Goal: Task Accomplishment & Management: Manage account settings

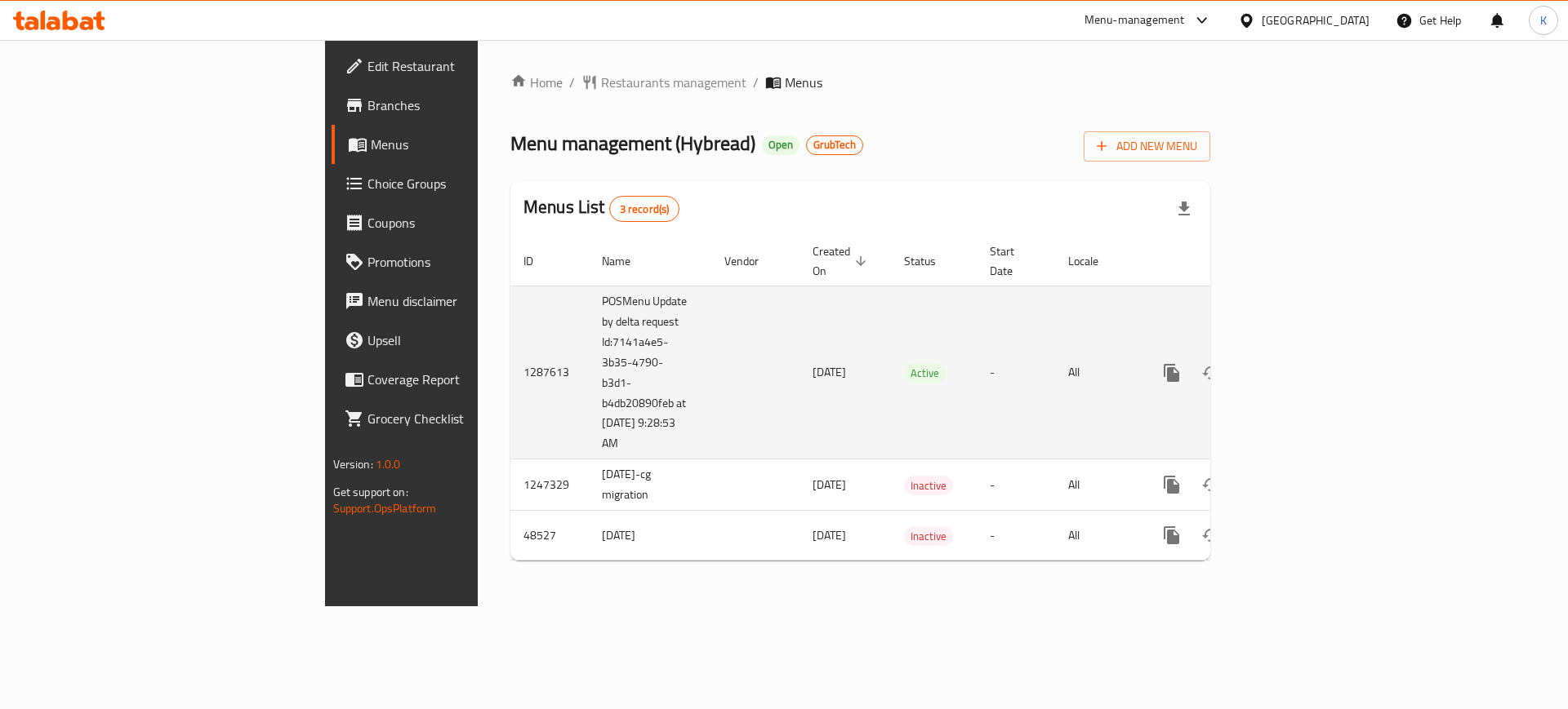
click at [589, 407] on td "POSMenu Update by delta request Id:7141a4e5-3b35-4790-b3d1-b4db20890feb at [DAT…" at bounding box center [650, 373] width 122 height 174
click at [589, 420] on td "POSMenu Update by delta request Id:7141a4e5-3b35-4790-b3d1-b4db20890feb at [DAT…" at bounding box center [650, 373] width 122 height 174
click at [1299, 364] on icon "enhanced table" at bounding box center [1289, 373] width 20 height 20
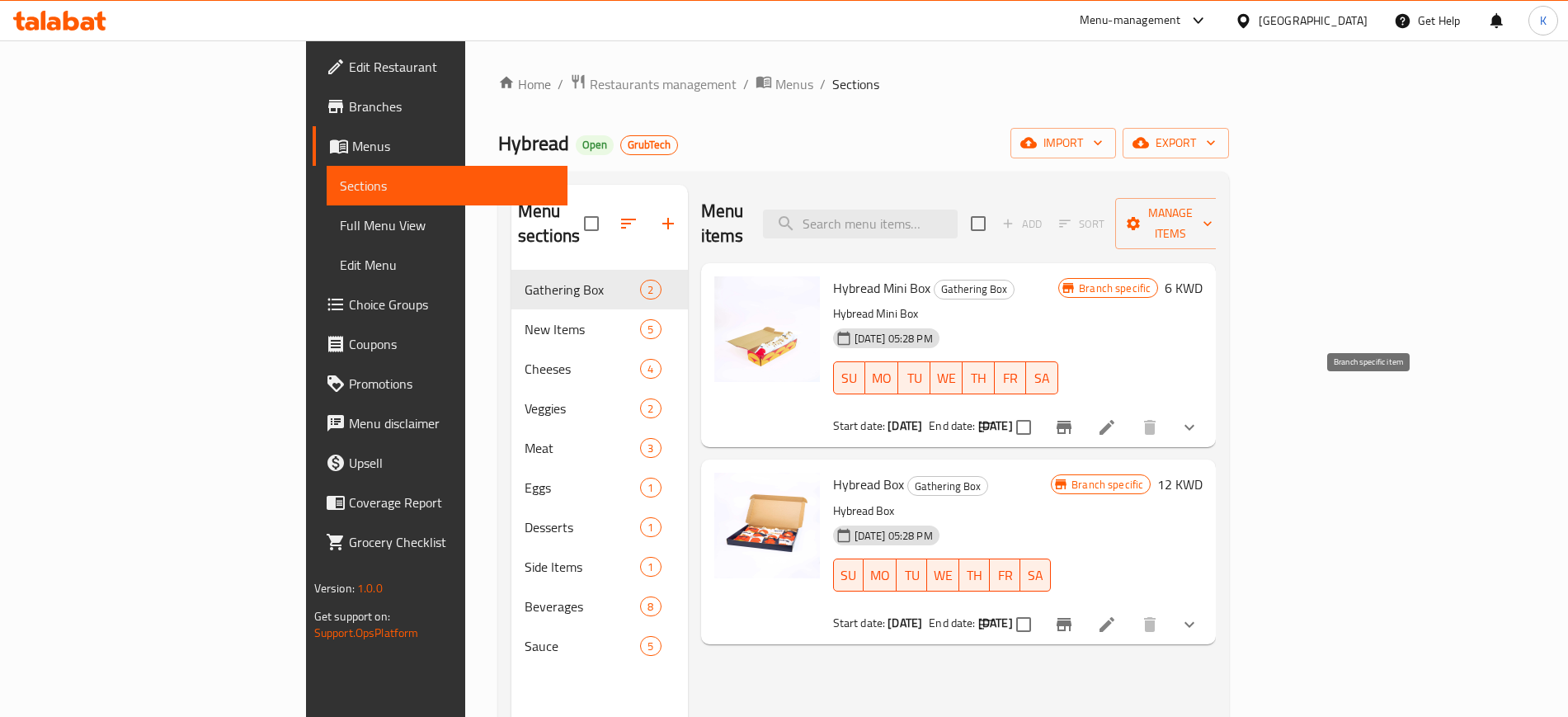
click at [1073, 417] on icon "Branch-specific-item" at bounding box center [1064, 427] width 20 height 20
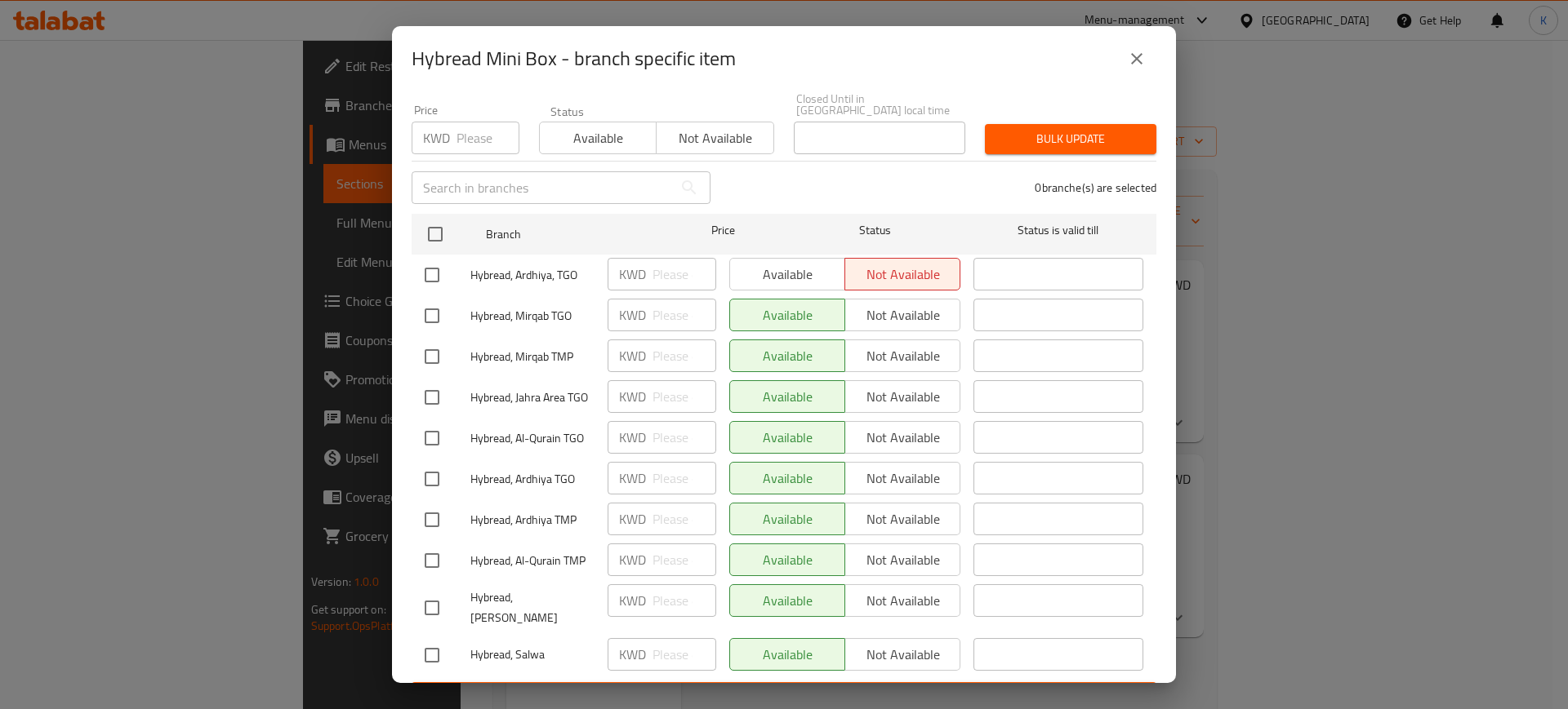
scroll to position [156, 0]
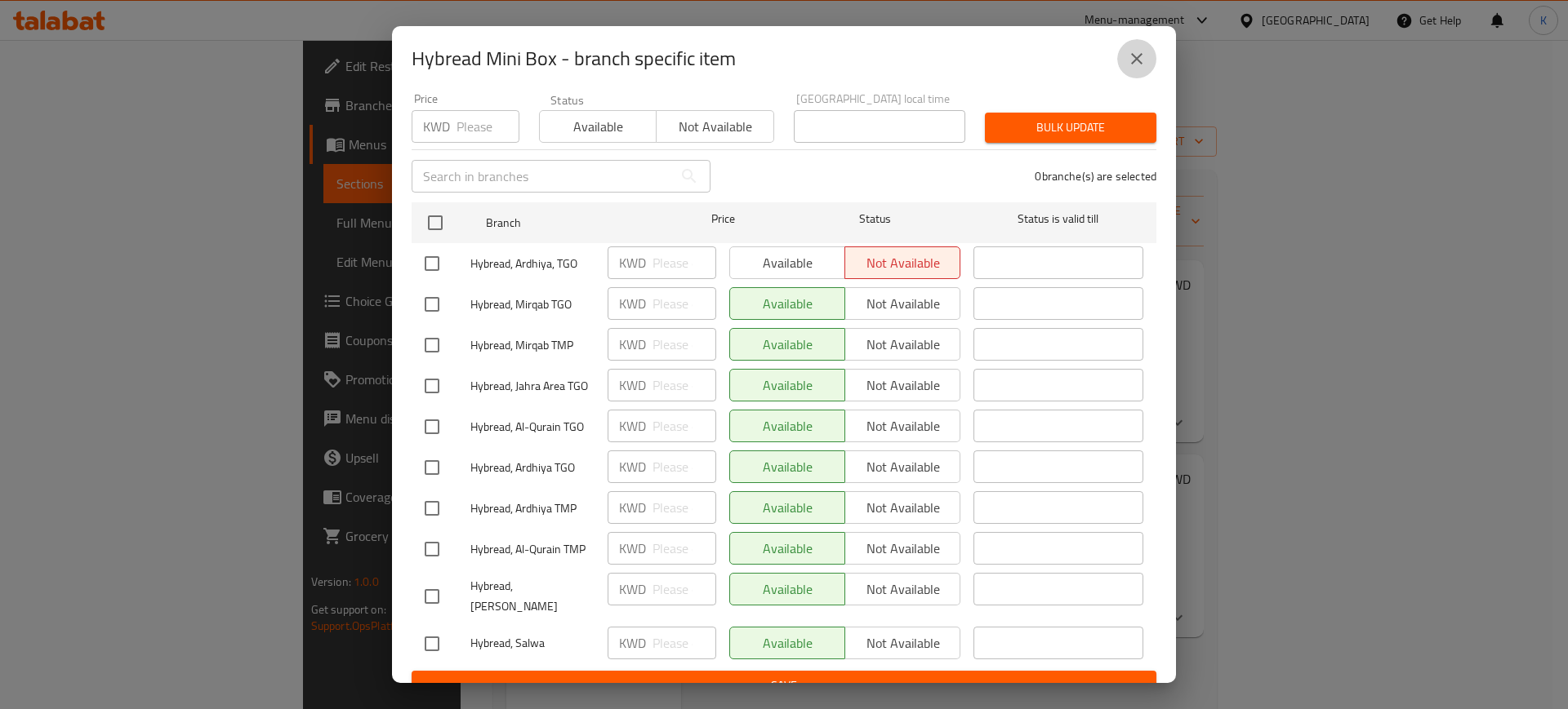
click at [1140, 65] on icon "close" at bounding box center [1136, 59] width 20 height 20
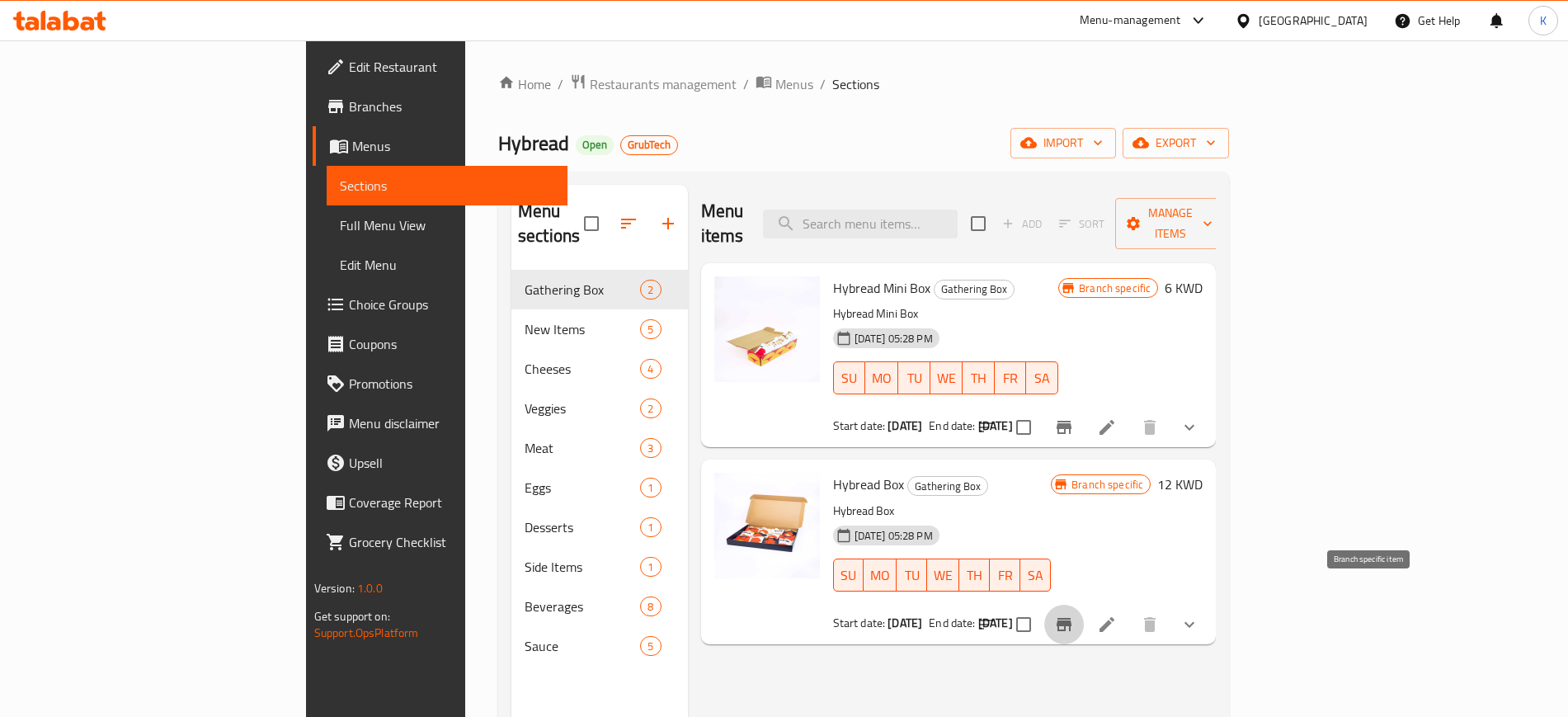
click at [1073, 615] on icon "Branch-specific-item" at bounding box center [1064, 625] width 20 height 20
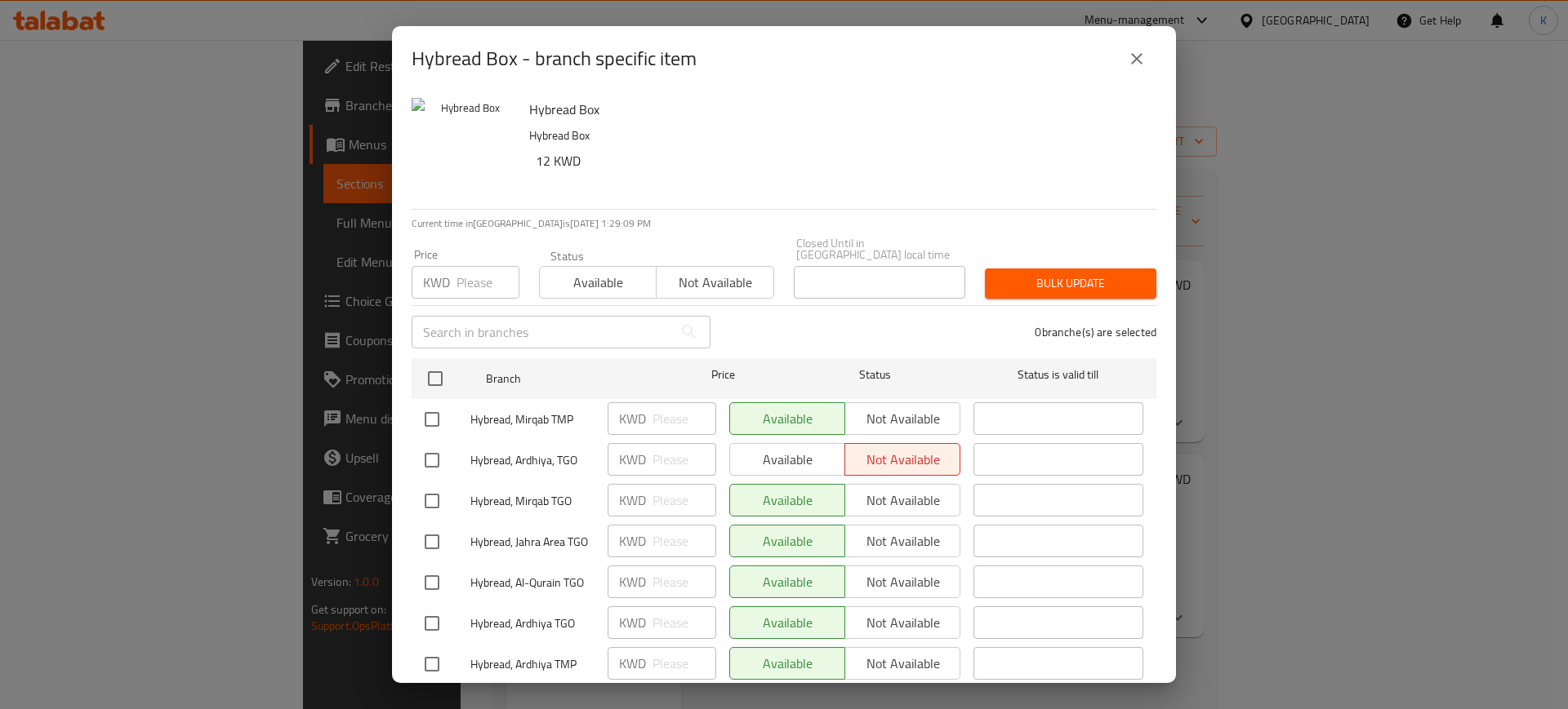
click at [1144, 59] on icon "close" at bounding box center [1136, 59] width 20 height 20
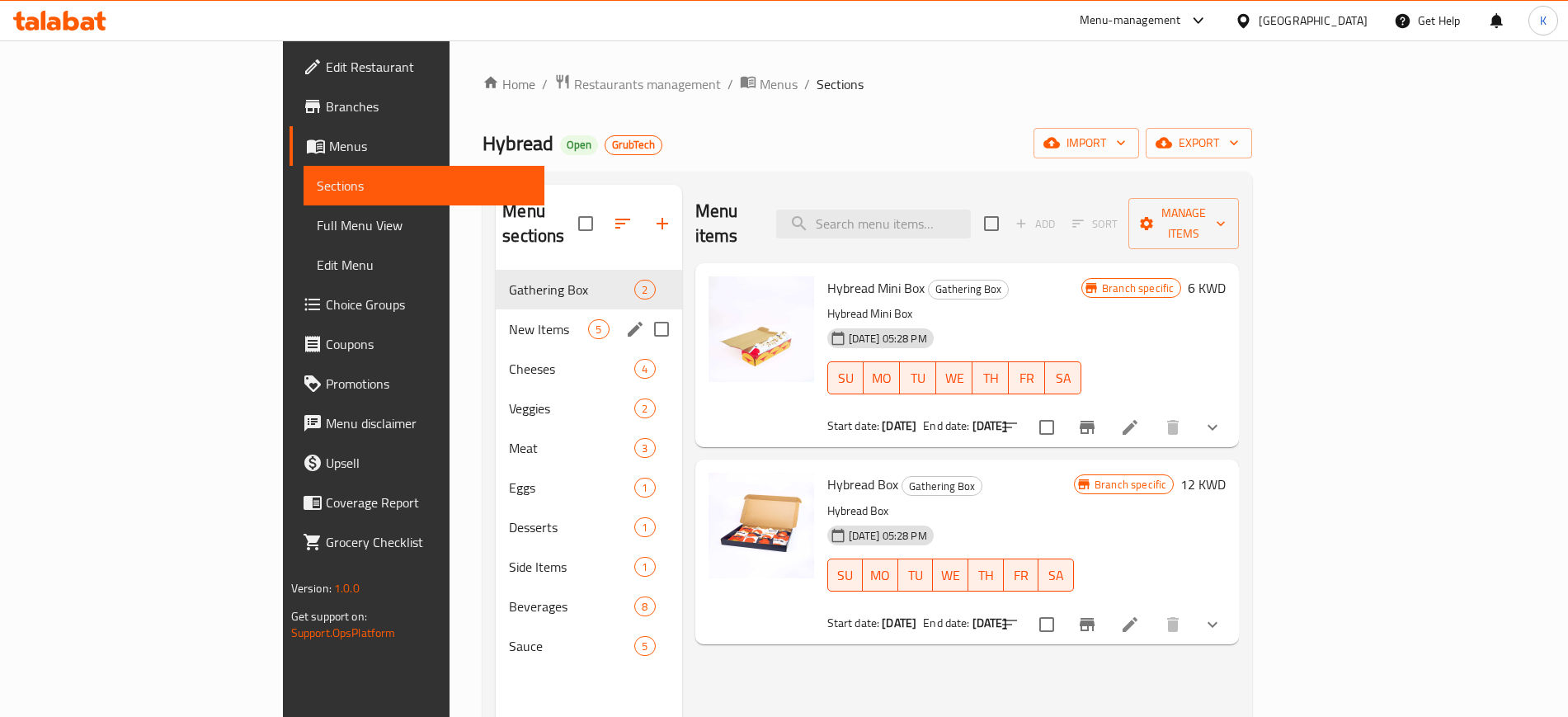
click at [508, 320] on span "New Items" at bounding box center [548, 329] width 79 height 20
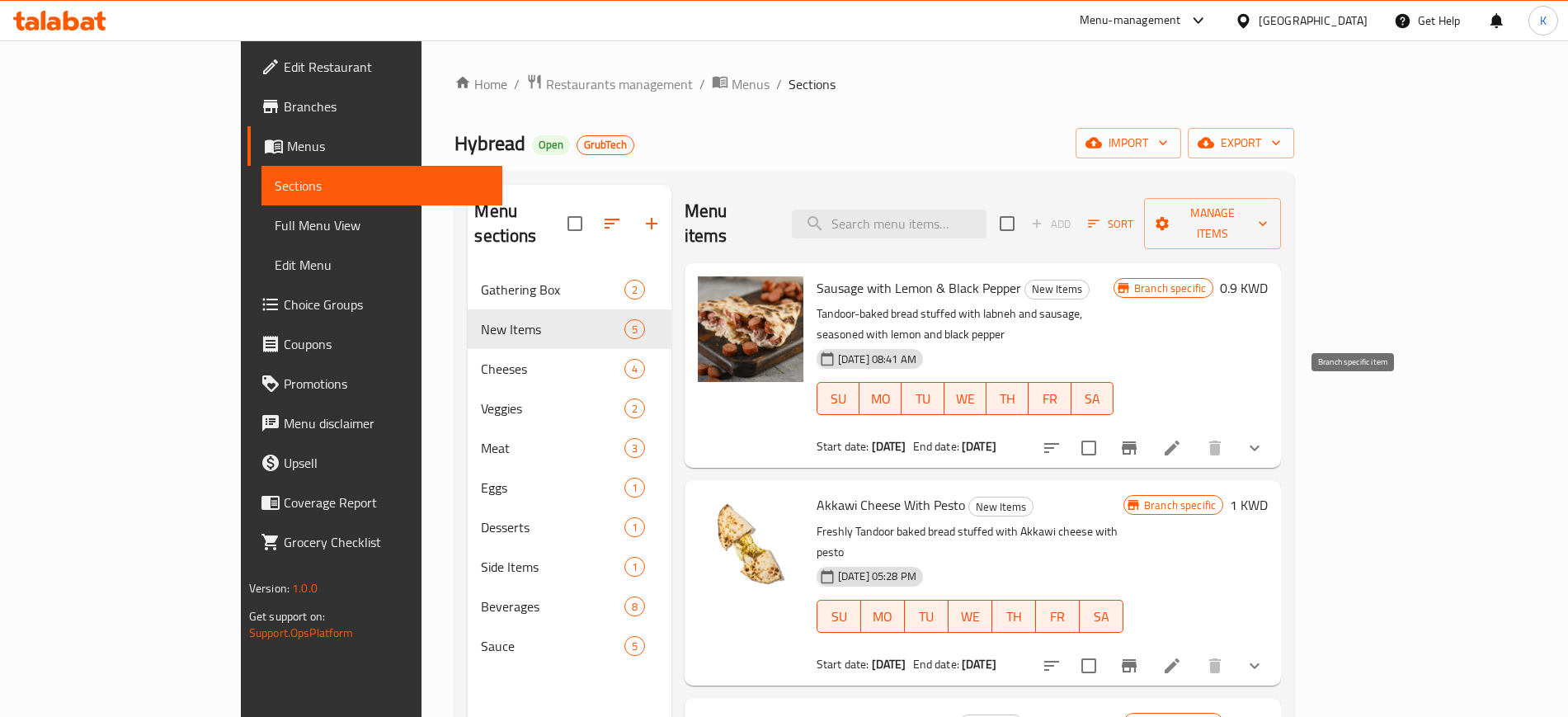
click at [1139, 438] on icon "Branch-specific-item" at bounding box center [1129, 448] width 20 height 20
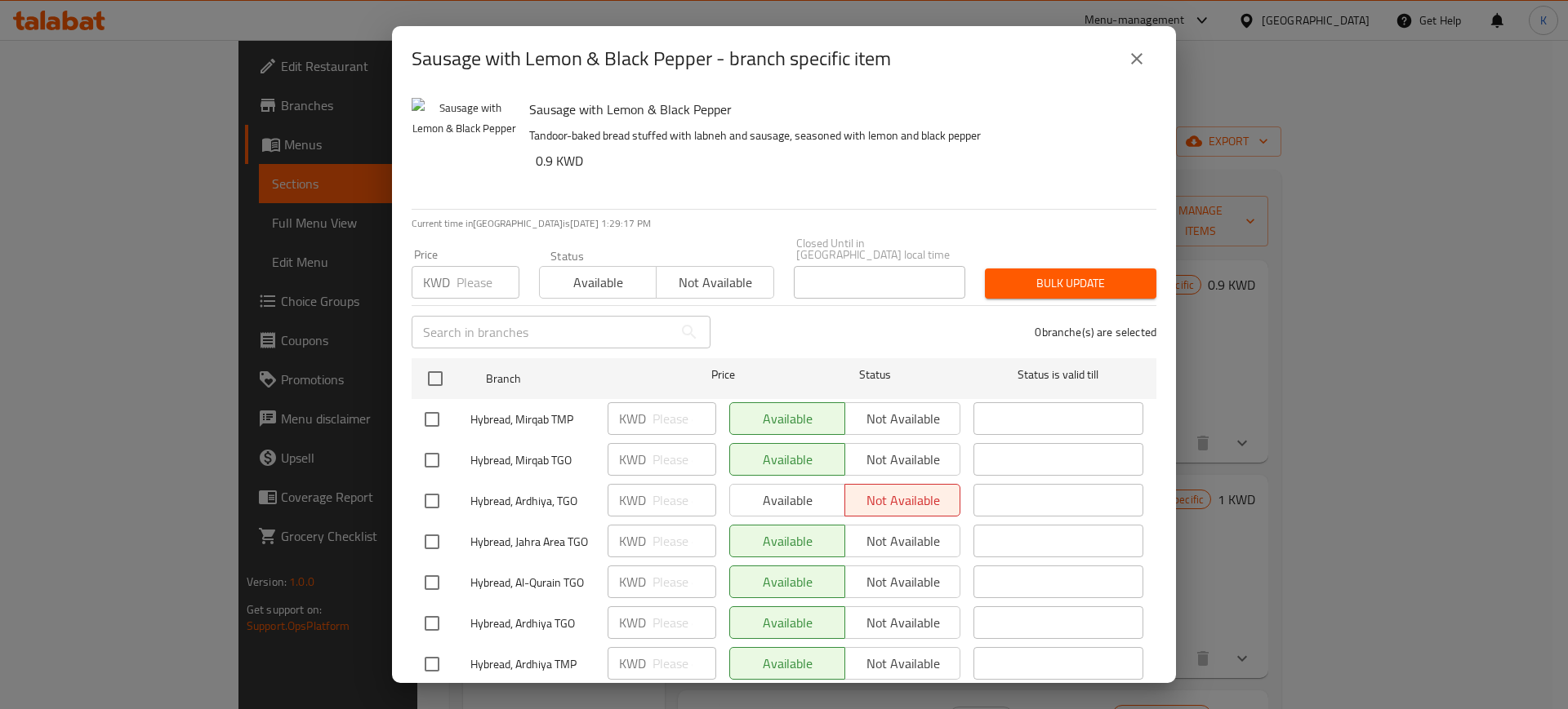
click at [1134, 62] on icon "close" at bounding box center [1136, 59] width 11 height 11
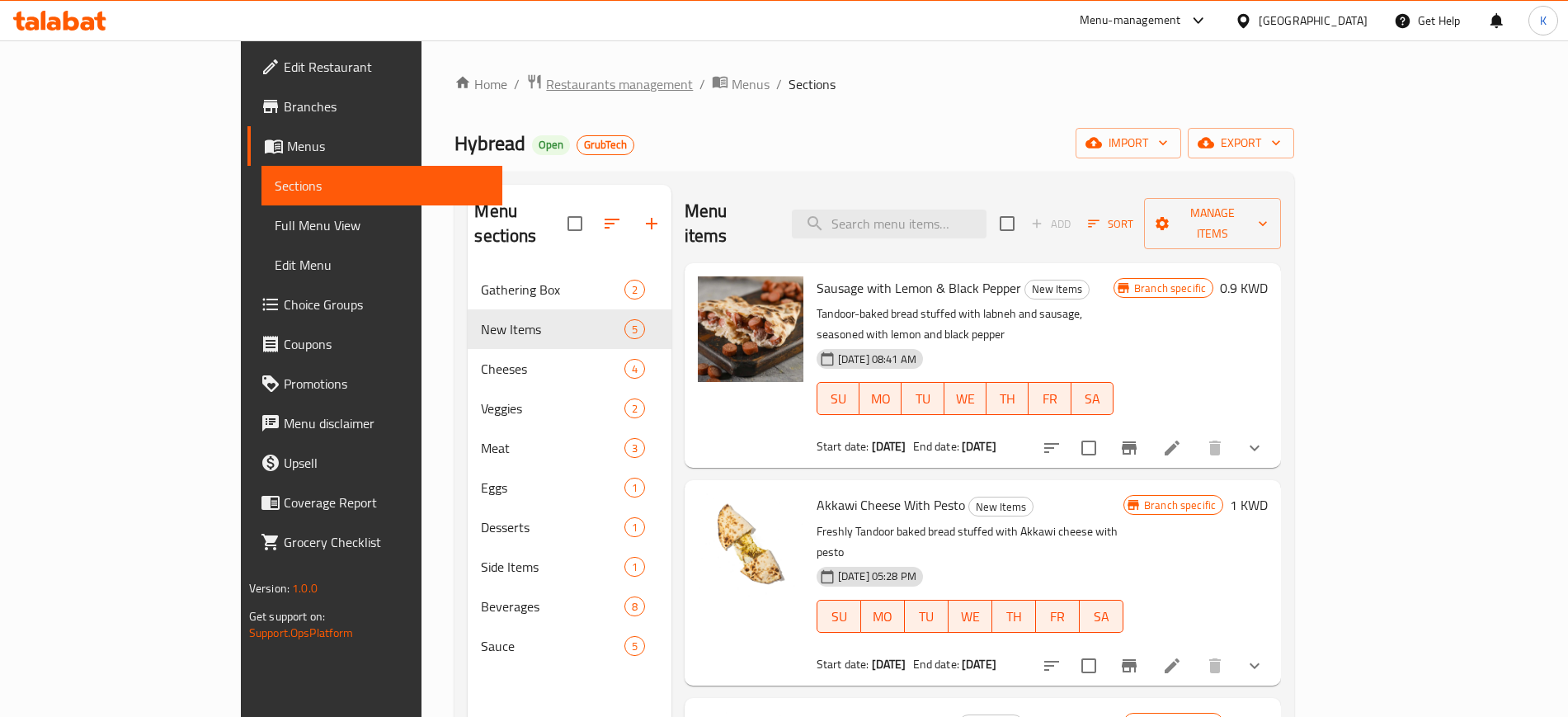
click at [546, 74] on span "Restaurants management" at bounding box center [619, 84] width 147 height 20
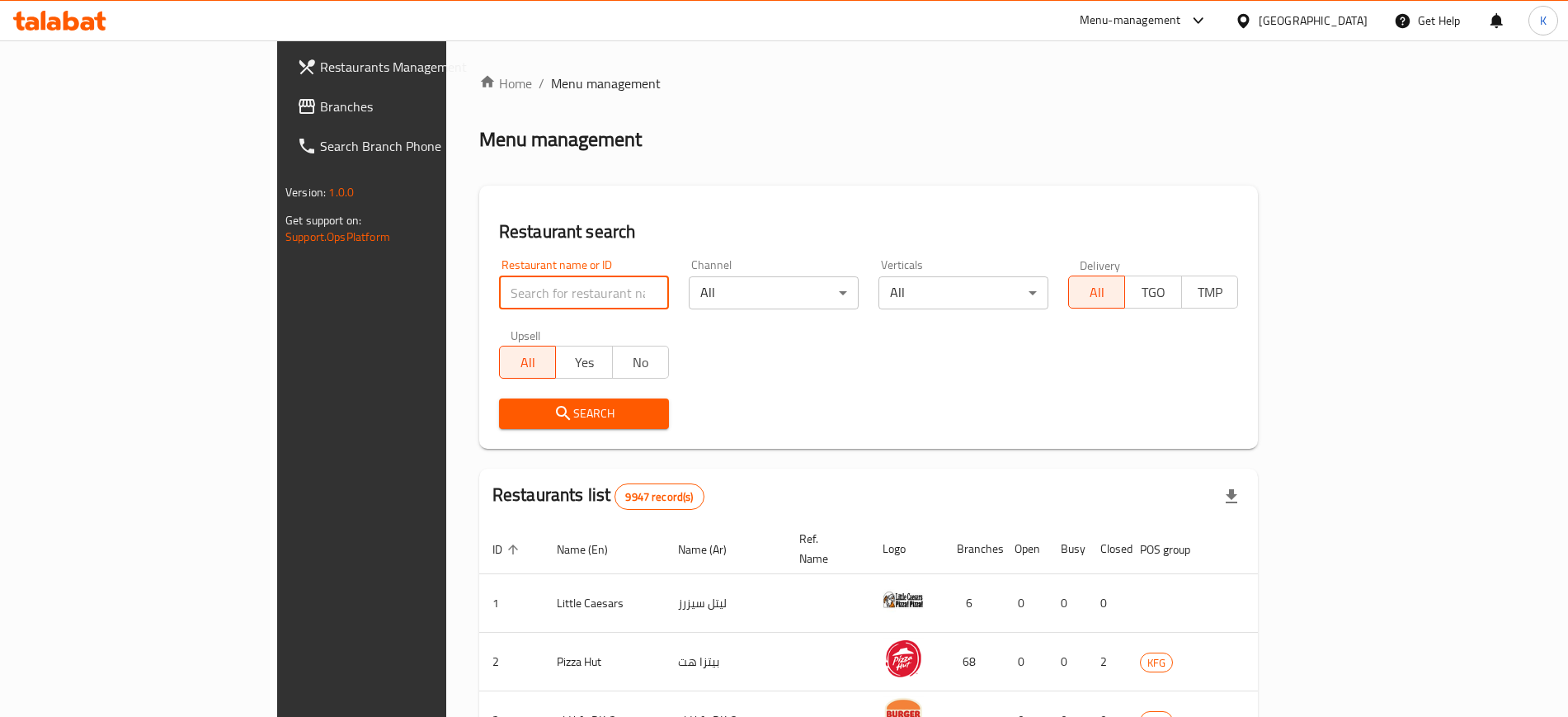
click at [499, 304] on input "search" at bounding box center [583, 293] width 170 height 33
paste input "Wok N Roll"
type input "Wok N Roll"
click button "Search" at bounding box center [583, 414] width 170 height 30
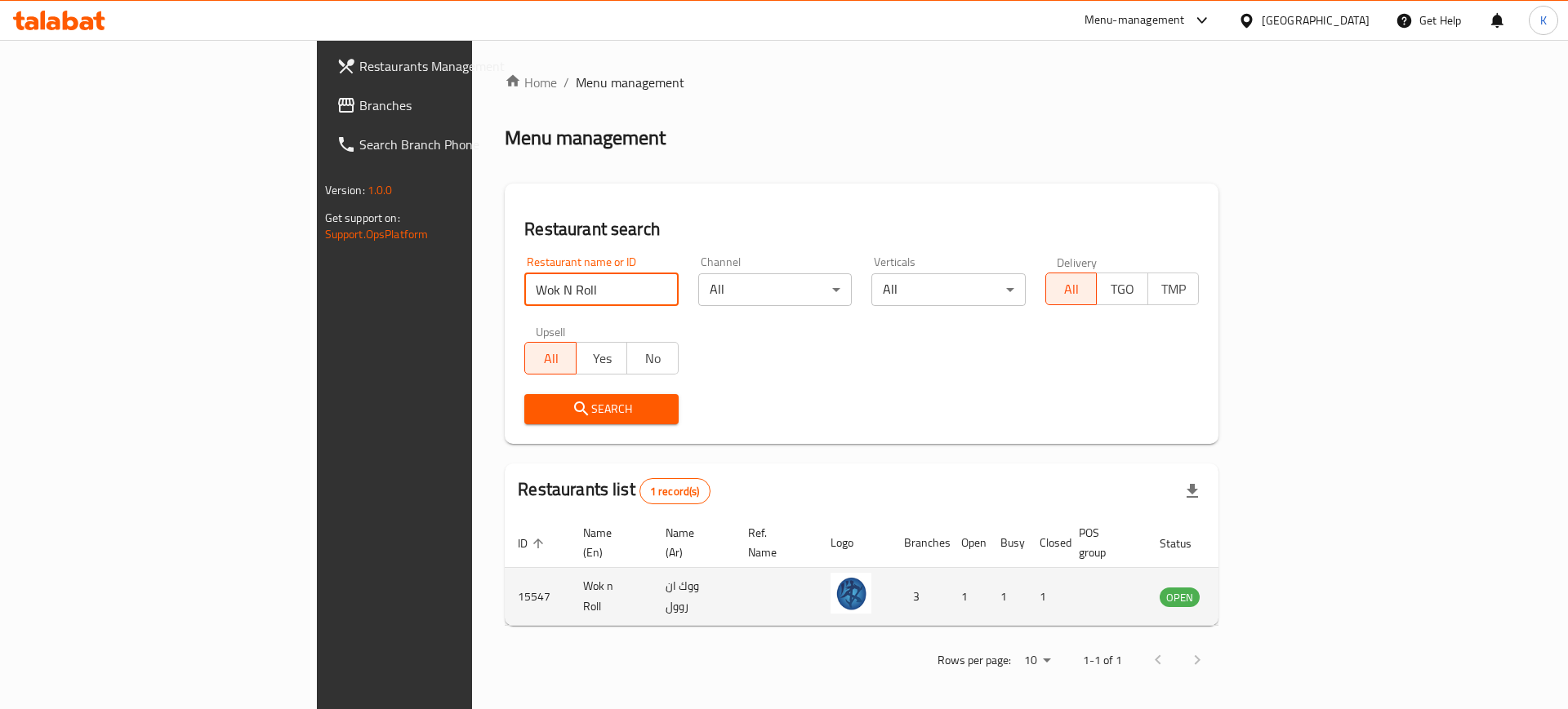
click at [1232, 578] on td "OPEN" at bounding box center [1189, 596] width 85 height 58
click at [1265, 587] on icon "enhanced table" at bounding box center [1255, 596] width 20 height 20
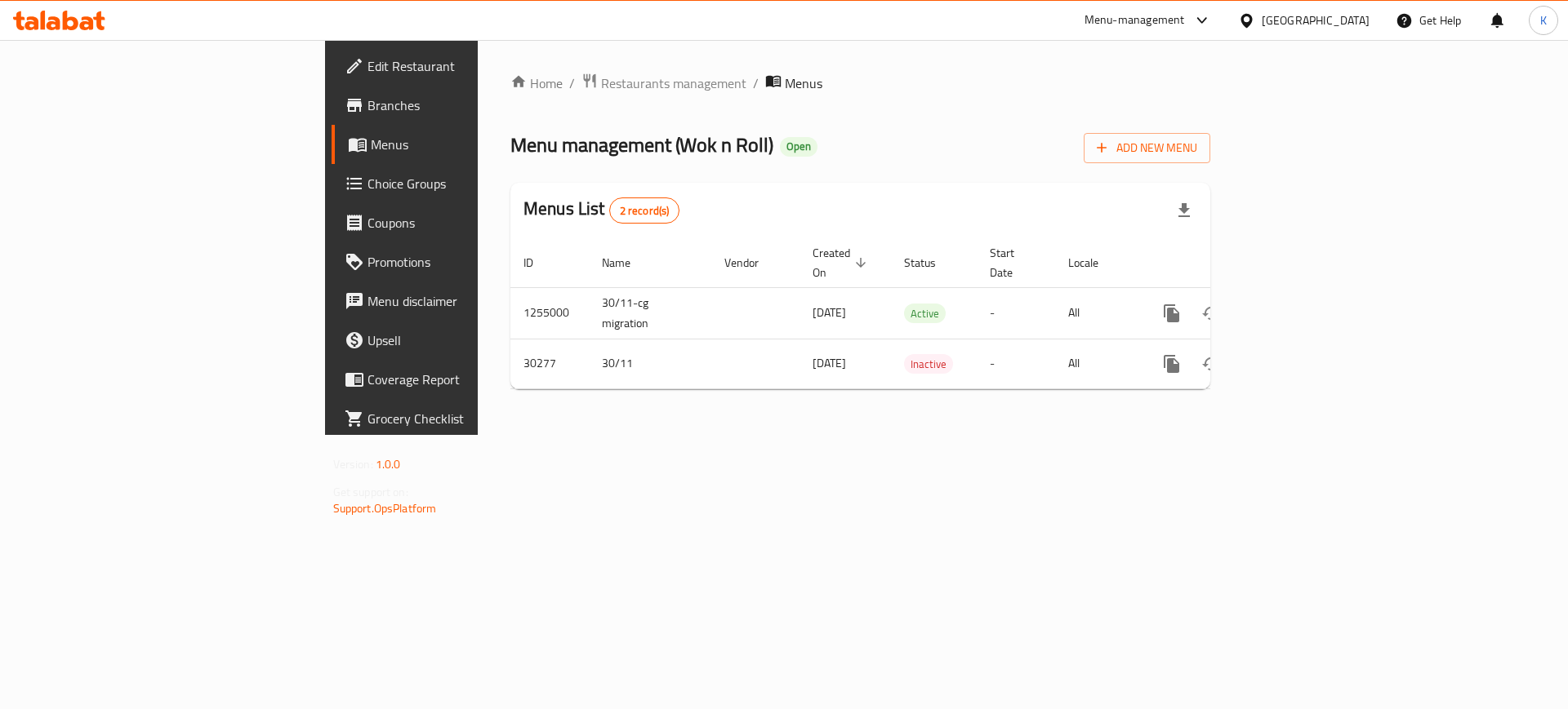
click at [332, 120] on link "Branches" at bounding box center [459, 104] width 256 height 39
click at [367, 101] on span "Branches" at bounding box center [471, 105] width 207 height 20
